Goal: Task Accomplishment & Management: Use online tool/utility

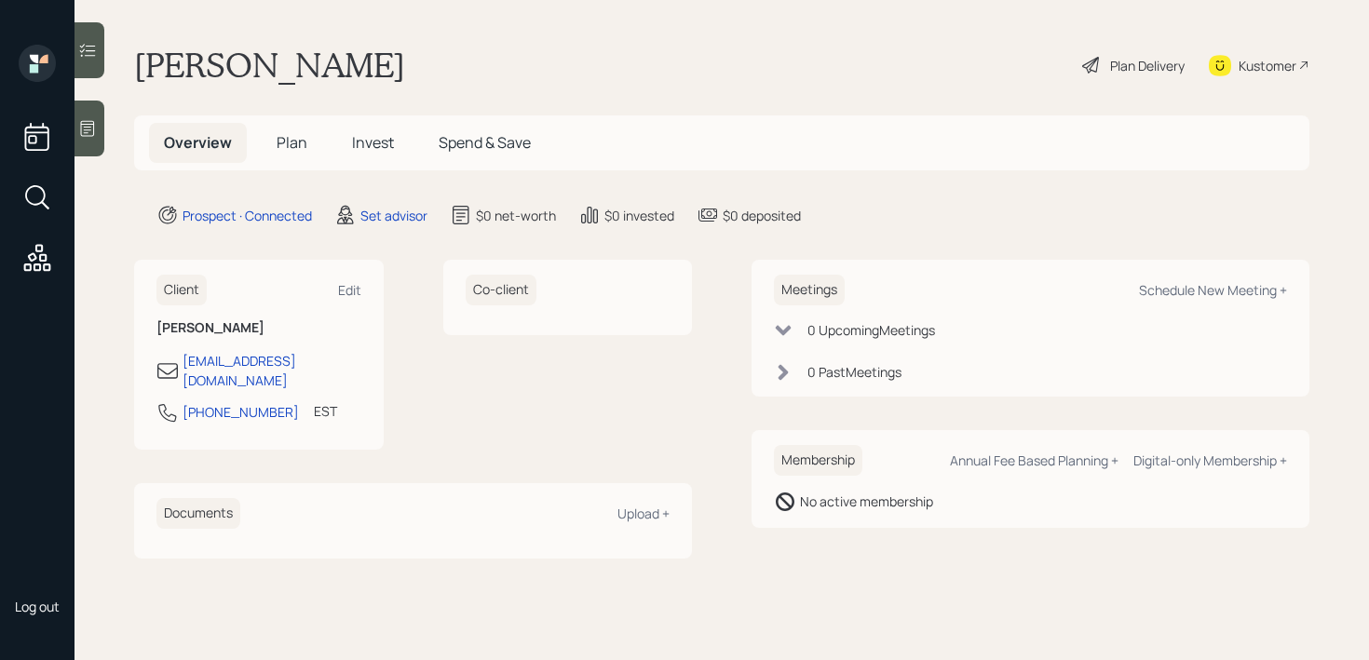
click at [90, 110] on div at bounding box center [90, 129] width 30 height 56
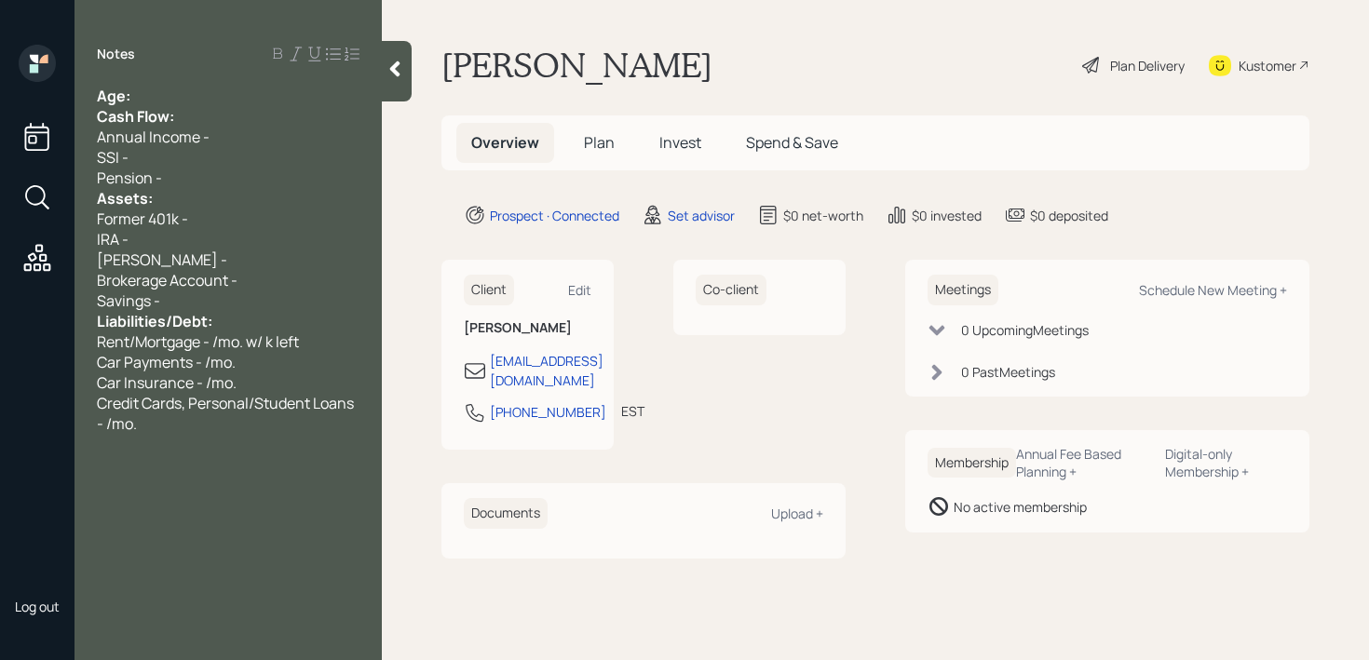
click at [150, 93] on div "Age:" at bounding box center [228, 96] width 263 height 20
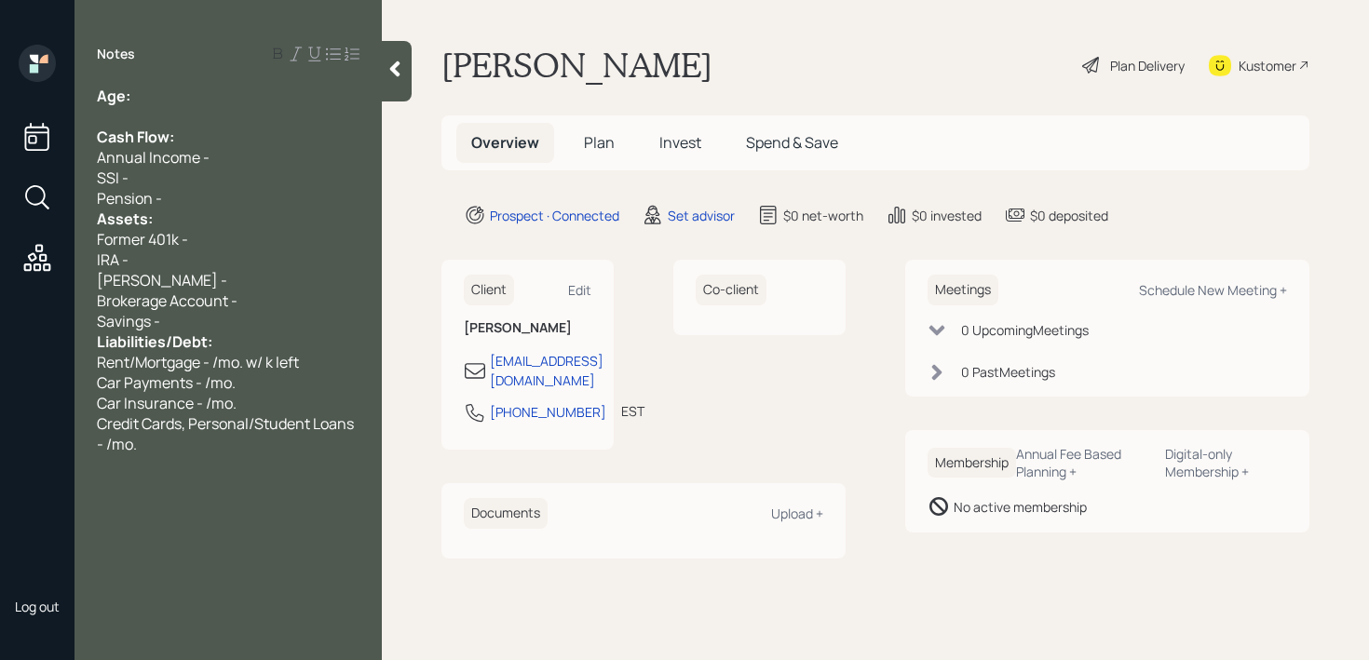
click at [202, 197] on div "Pension -" at bounding box center [228, 198] width 263 height 20
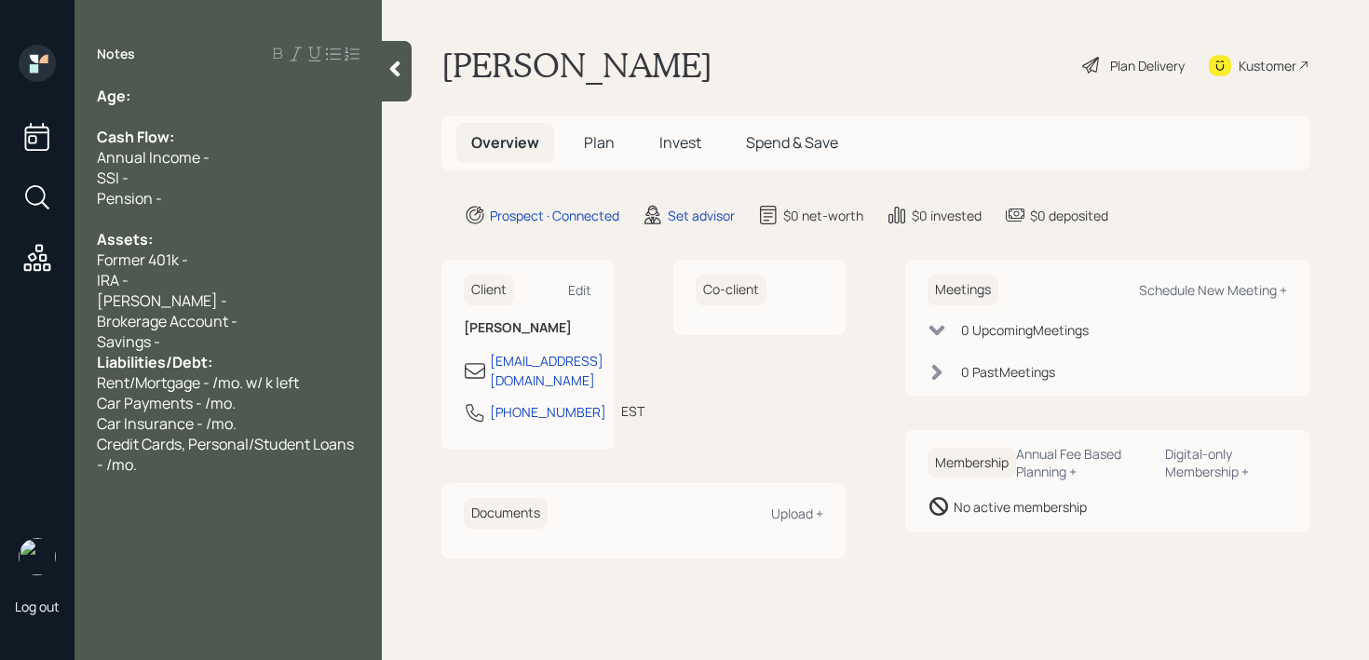
click at [226, 338] on div "Savings -" at bounding box center [228, 342] width 263 height 20
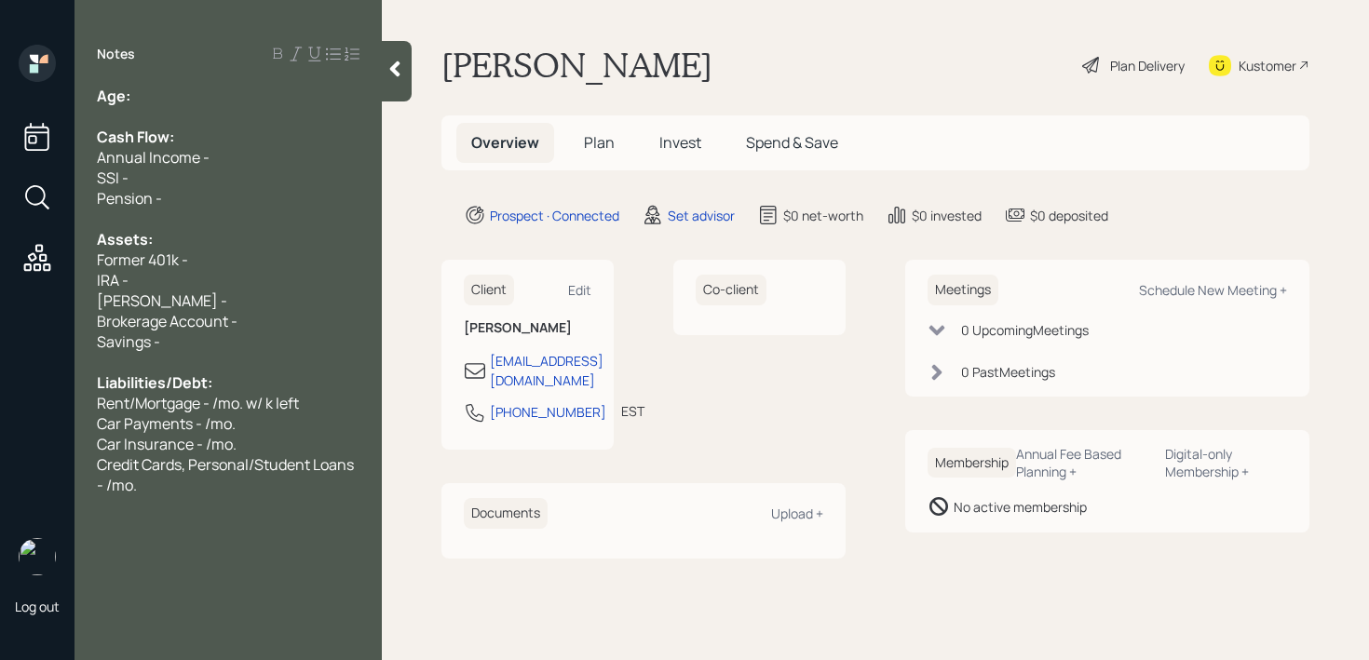
click at [211, 75] on div "Notes Age: Cash Flow: Annual Income - SSI - Pension - Assets: Former 401k - IRA…" at bounding box center [228, 341] width 307 height 593
click at [211, 99] on div "Age:" at bounding box center [228, 96] width 263 height 20
drag, startPoint x: 165, startPoint y: 106, endPoint x: 129, endPoint y: 101, distance: 35.8
click at [129, 101] on div "Age: 81 Cash Flow: Annual Income - SSI - Pension - Assets: Former 401k - IRA - …" at bounding box center [228, 291] width 263 height 410
click at [170, 83] on div "Notes Age: 81 Cash Flow: Annual Income - SSI - Pension - Assets: Former 401k - …" at bounding box center [228, 341] width 307 height 593
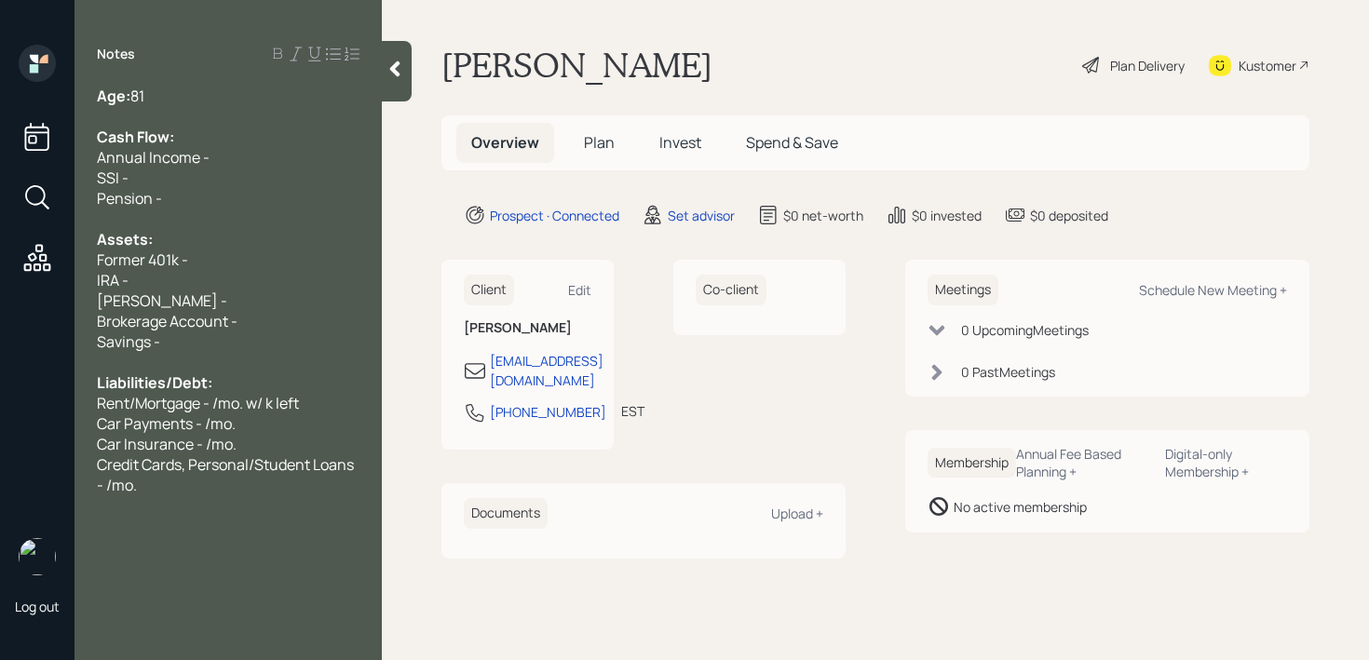
click at [384, 64] on div at bounding box center [397, 71] width 30 height 61
